Goal: Transaction & Acquisition: Purchase product/service

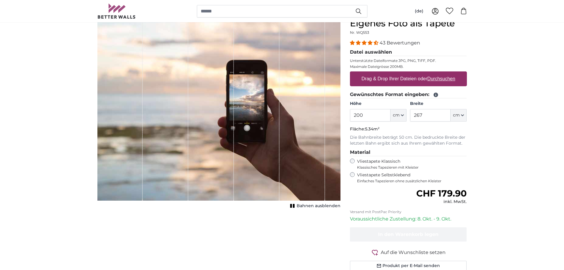
scroll to position [59, 0]
drag, startPoint x: 370, startPoint y: 117, endPoint x: 307, endPoint y: 113, distance: 63.5
click at [307, 113] on product-detail "Abbrechen Bild zuschneiden Bahnen ausblenden Eigenes Foto als Tapete Nr. WQ553 …" at bounding box center [282, 146] width 379 height 276
type input "253"
click at [435, 114] on input "267" at bounding box center [430, 115] width 41 height 12
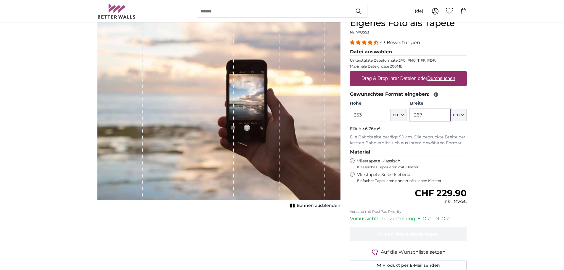
drag, startPoint x: 435, startPoint y: 114, endPoint x: 414, endPoint y: 115, distance: 20.7
click at [414, 115] on input "267" at bounding box center [430, 115] width 41 height 12
type input "424"
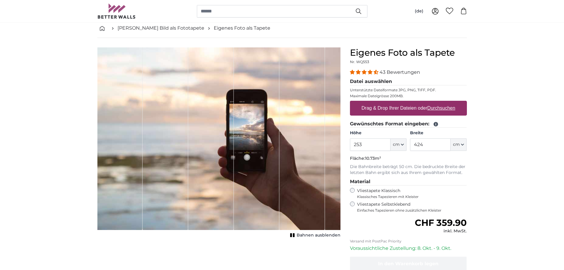
drag, startPoint x: 376, startPoint y: 73, endPoint x: 500, endPoint y: 118, distance: 132.6
